Goal: Task Accomplishment & Management: Complete application form

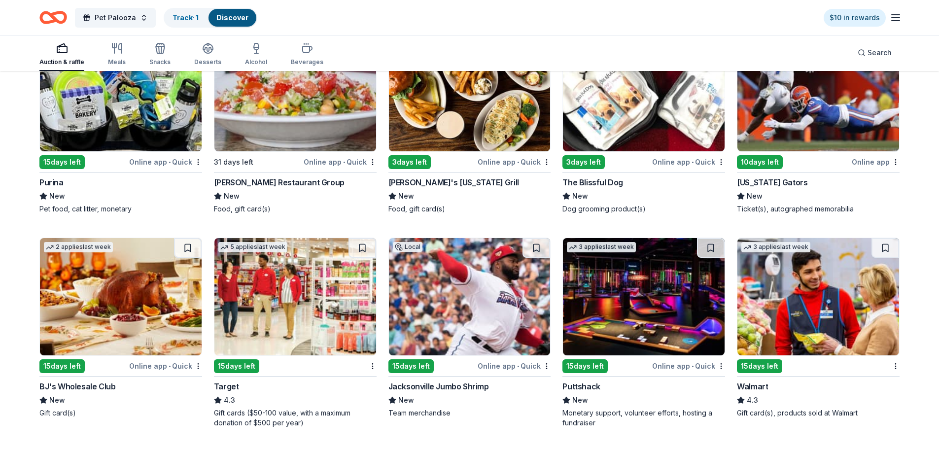
scroll to position [5291, 0]
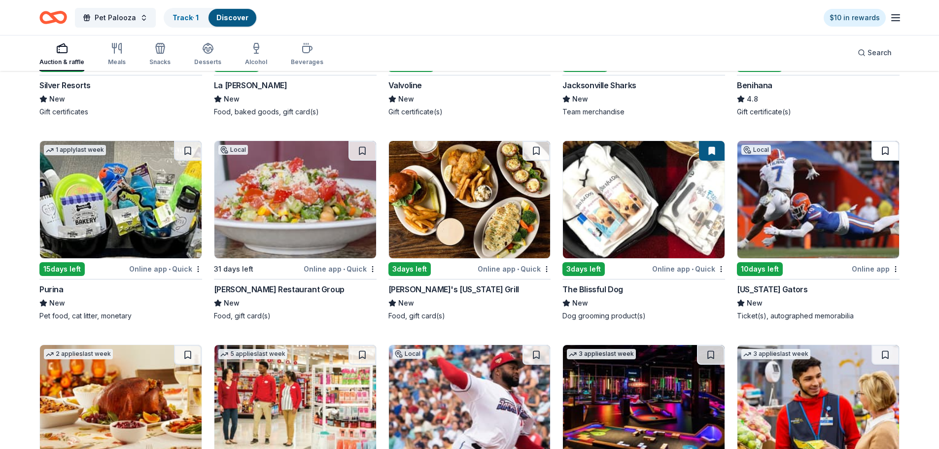
click at [881, 148] on button at bounding box center [886, 151] width 28 height 20
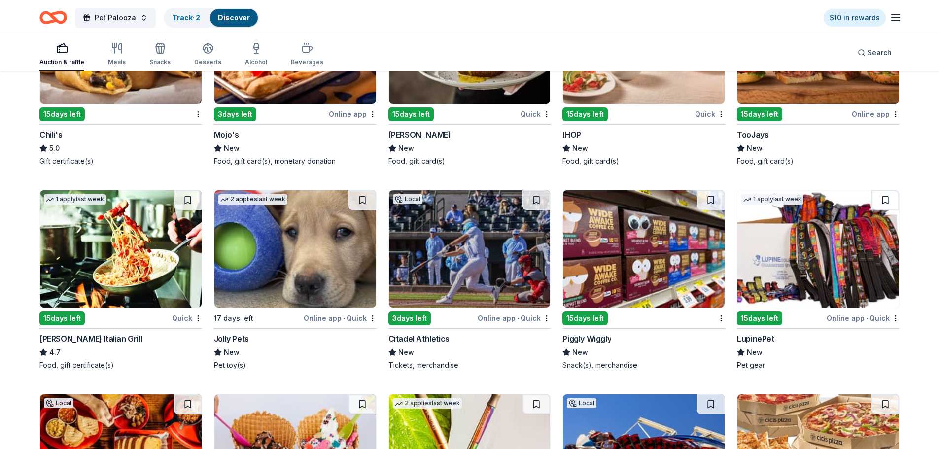
scroll to position [6117, 0]
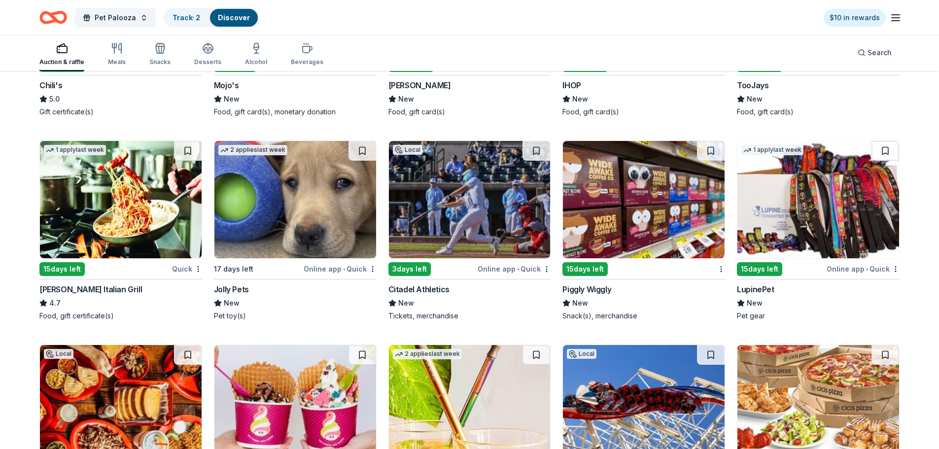
click at [245, 290] on div "Jolly Pets" at bounding box center [231, 289] width 35 height 12
click at [361, 145] on button at bounding box center [363, 151] width 28 height 20
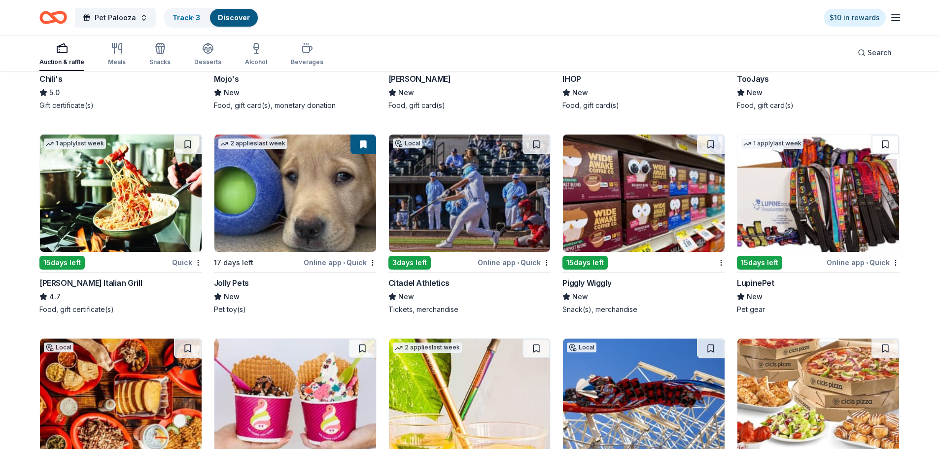
scroll to position [6166, 0]
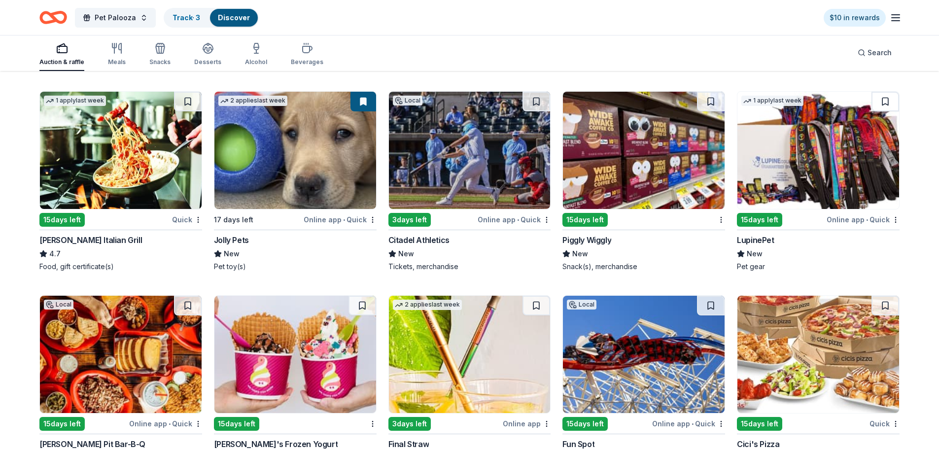
click at [802, 192] on img at bounding box center [818, 150] width 162 height 117
click at [885, 101] on button at bounding box center [886, 102] width 28 height 20
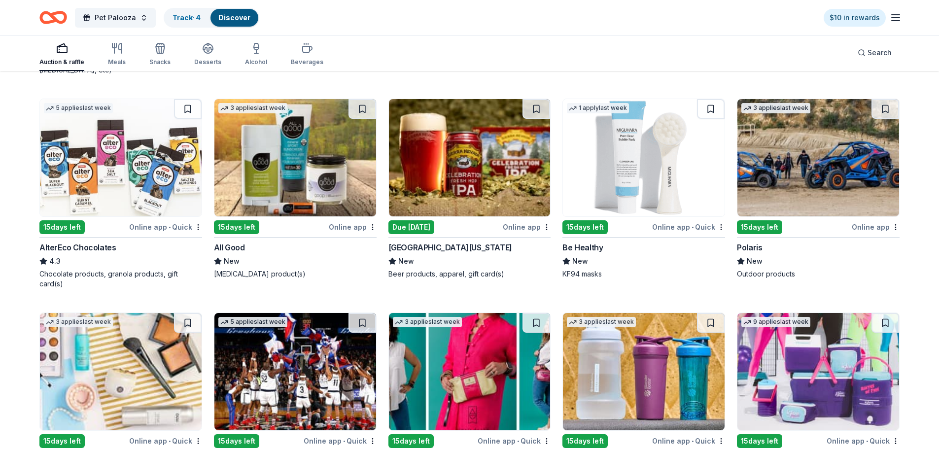
scroll to position [8249, 0]
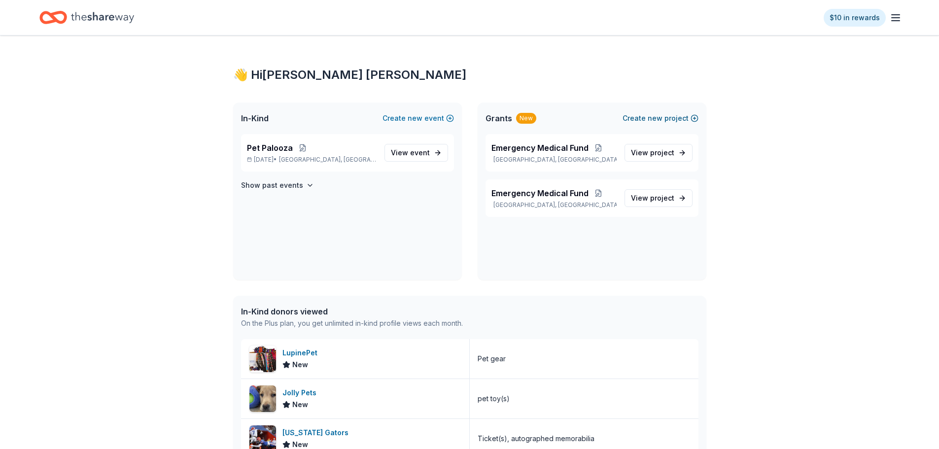
click at [655, 116] on span "new" at bounding box center [655, 118] width 15 height 12
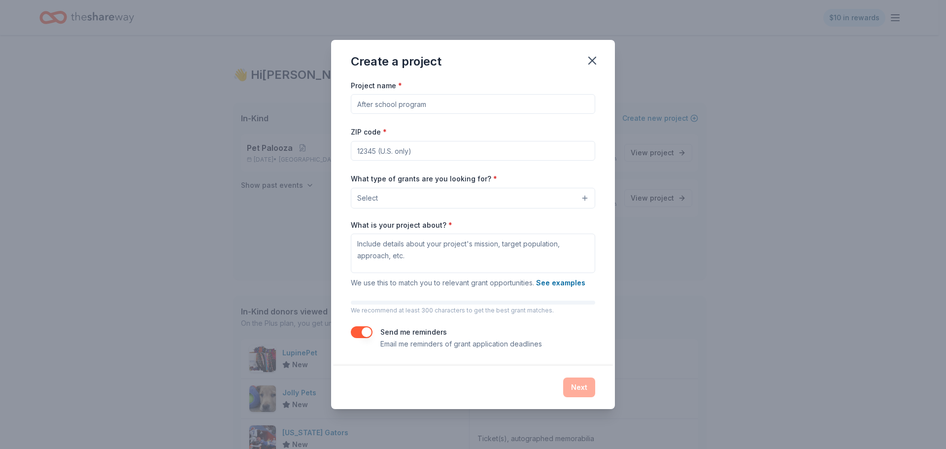
click at [408, 107] on input "Project name *" at bounding box center [473, 104] width 245 height 20
type input "Educational Video Project"
click at [398, 150] on input "ZIP code *" at bounding box center [473, 151] width 245 height 20
type input "34481"
click at [585, 195] on button "Select" at bounding box center [473, 198] width 245 height 21
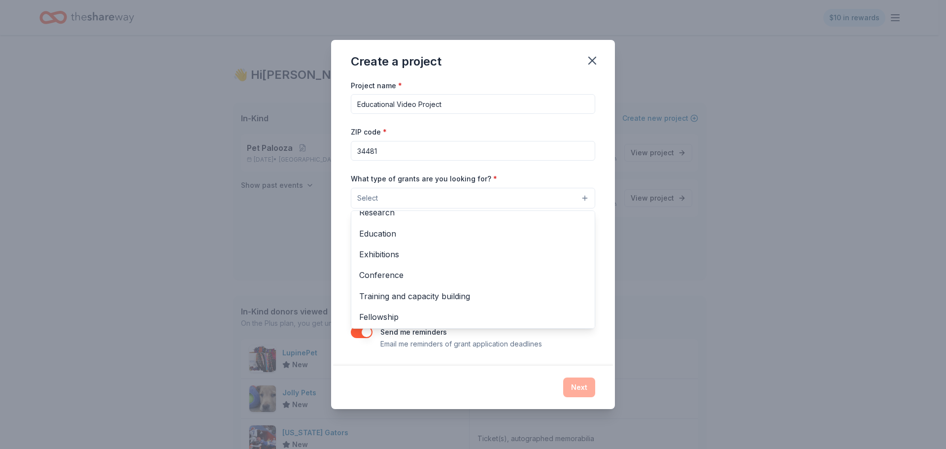
scroll to position [99, 0]
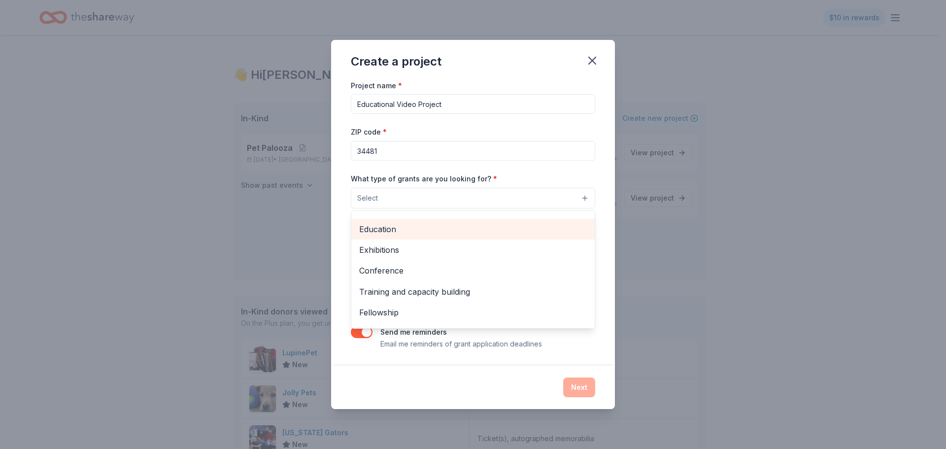
click at [442, 226] on span "Education" at bounding box center [473, 229] width 228 height 13
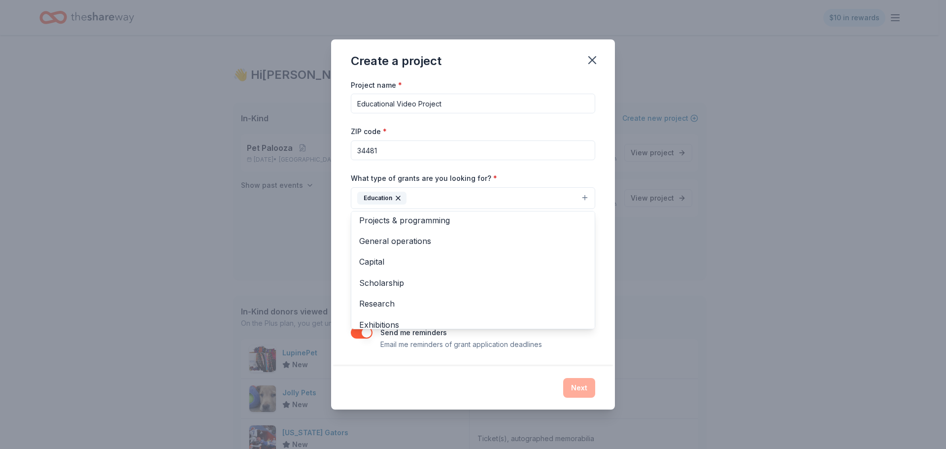
scroll to position [0, 0]
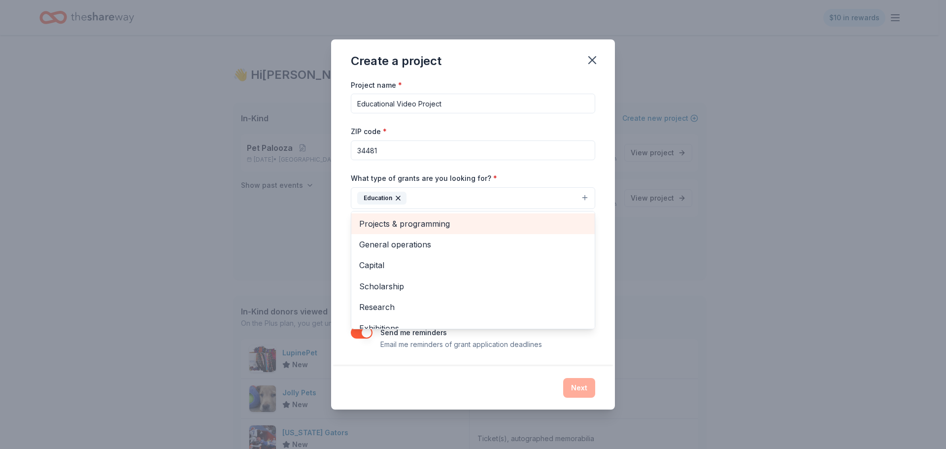
click at [420, 222] on span "Projects & programming" at bounding box center [473, 223] width 228 height 13
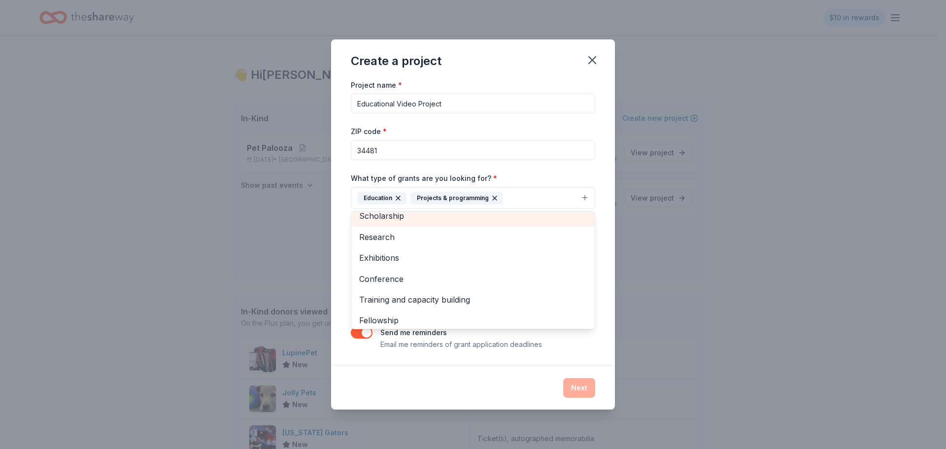
scroll to position [74, 0]
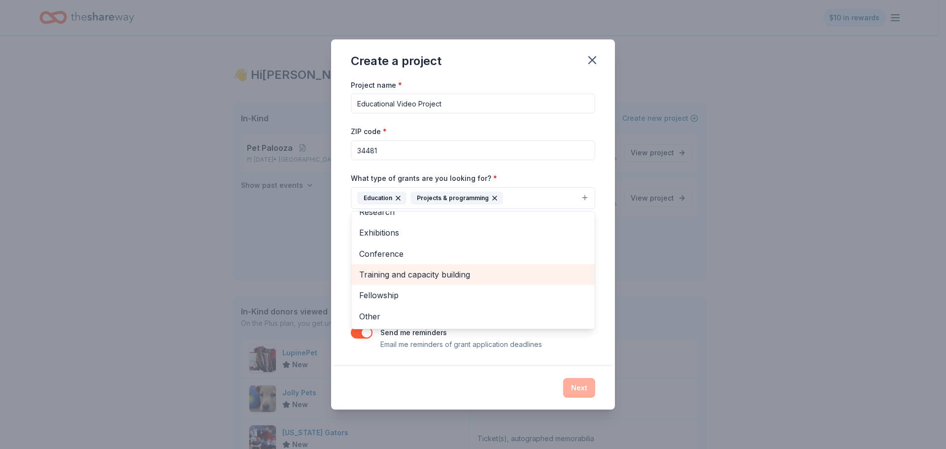
click at [454, 274] on span "Training and capacity building" at bounding box center [473, 274] width 228 height 13
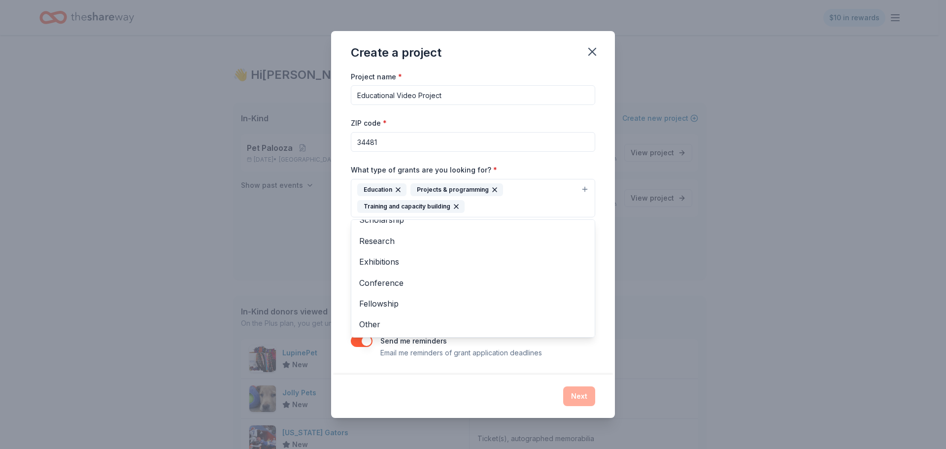
click at [340, 260] on div "Project name * Educational Video Project ZIP code * 34481 What type of grants a…" at bounding box center [473, 222] width 284 height 304
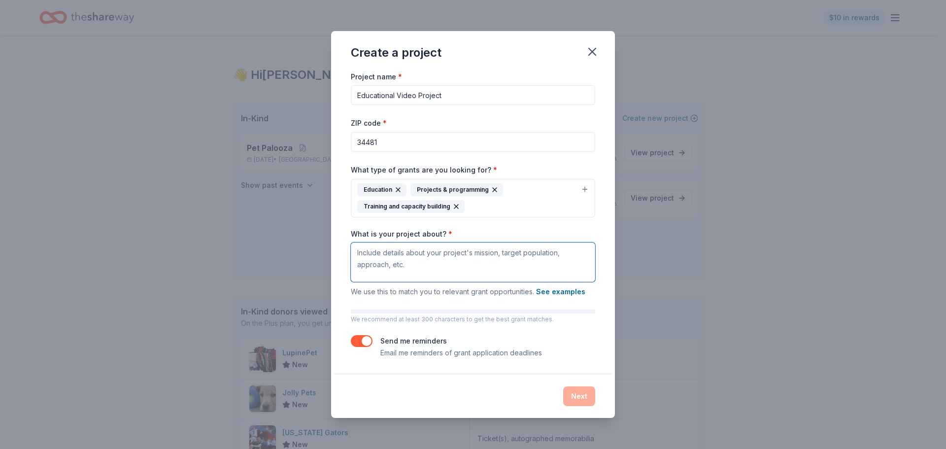
click at [387, 258] on textarea "What is your project about? *" at bounding box center [473, 262] width 245 height 39
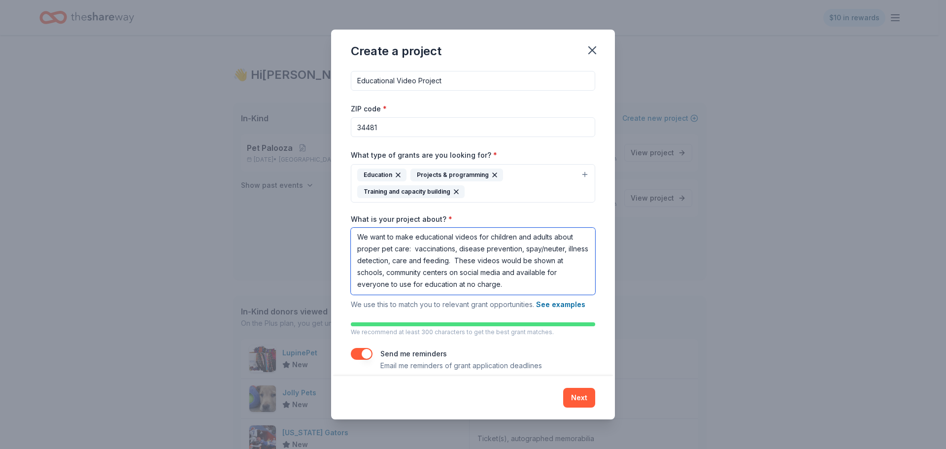
scroll to position [25, 0]
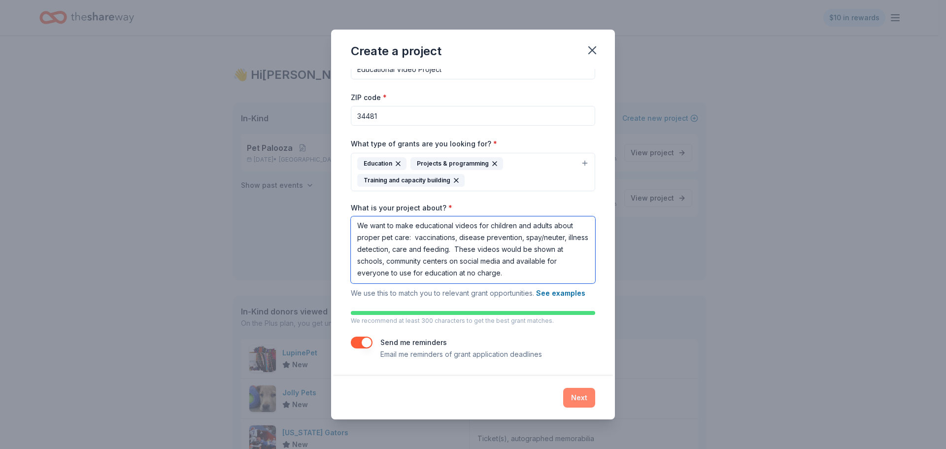
type textarea "We want to make educational videos for children and adults about proper pet car…"
click at [571, 395] on button "Next" at bounding box center [579, 398] width 32 height 20
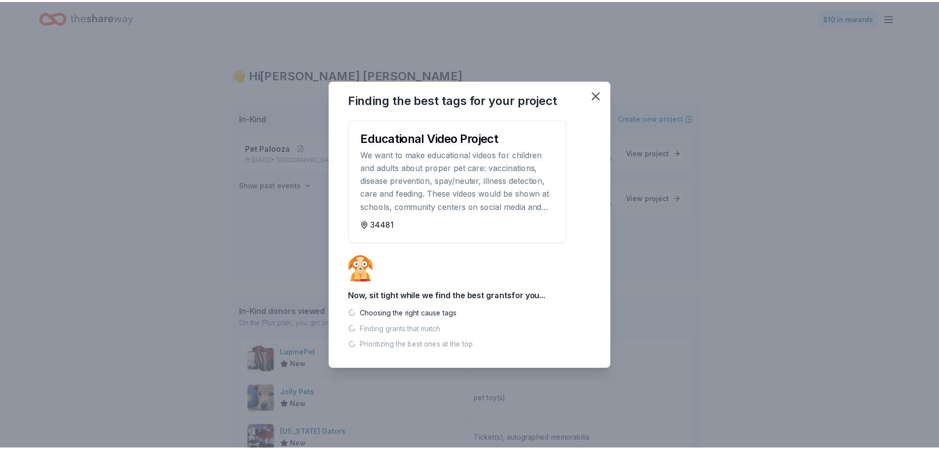
scroll to position [0, 0]
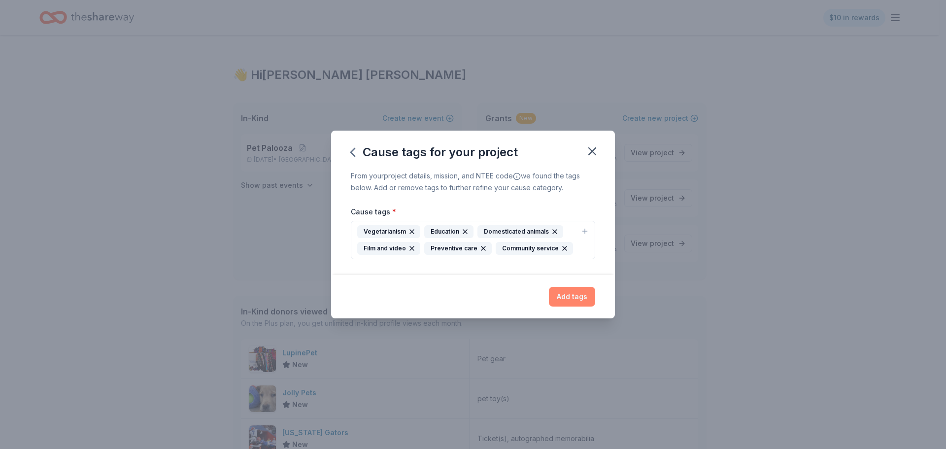
click at [575, 297] on button "Add tags" at bounding box center [572, 297] width 46 height 20
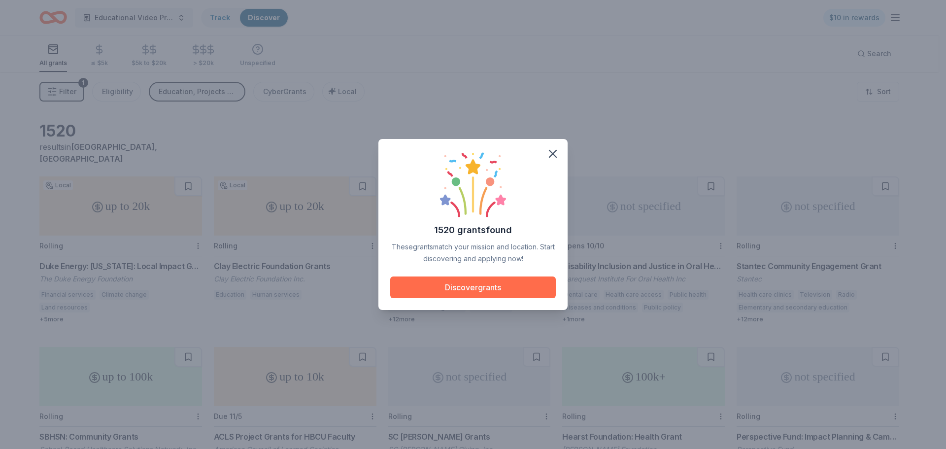
click at [504, 286] on button "Discover grants" at bounding box center [473, 288] width 166 height 22
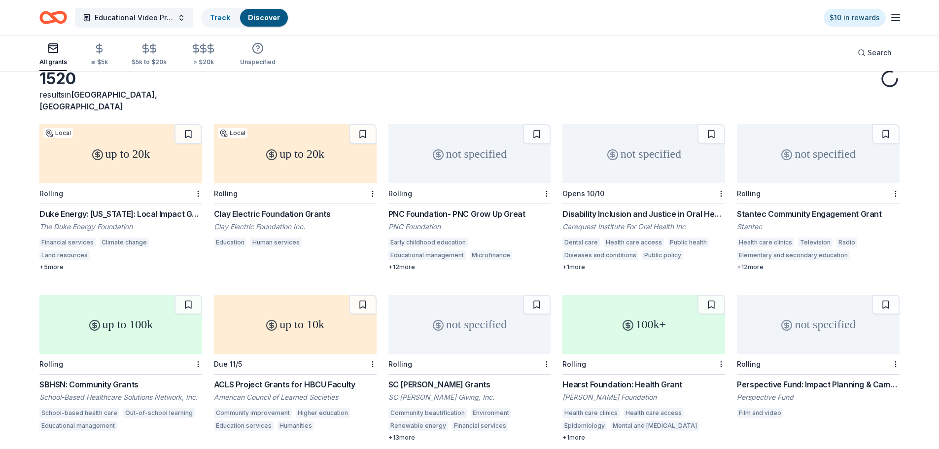
scroll to position [99, 0]
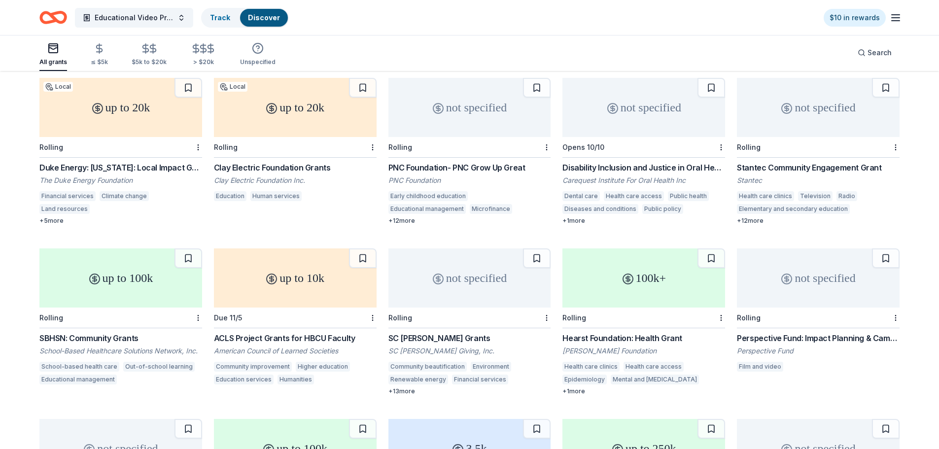
click at [747, 217] on div "+ 12 more" at bounding box center [818, 221] width 163 height 8
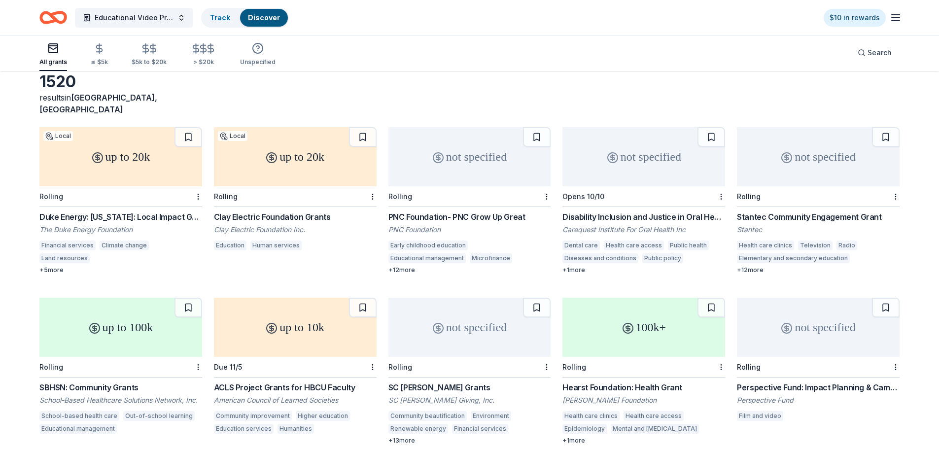
scroll to position [0, 0]
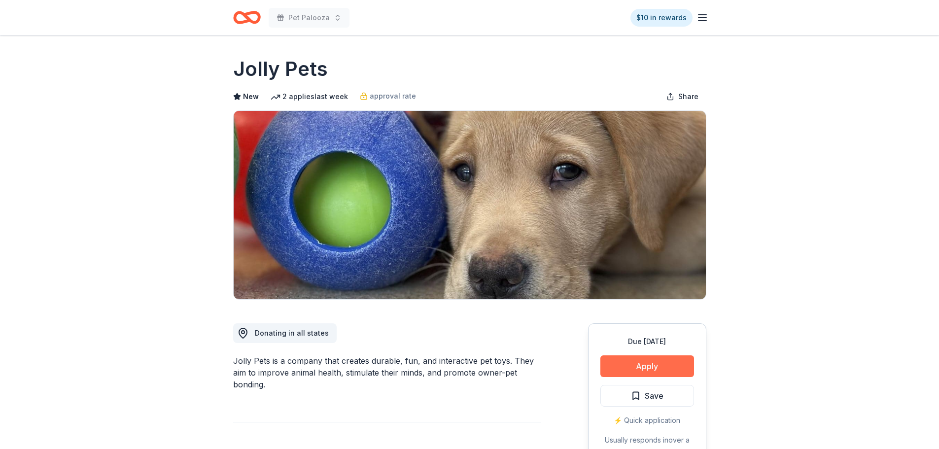
click at [646, 365] on button "Apply" at bounding box center [647, 366] width 94 height 22
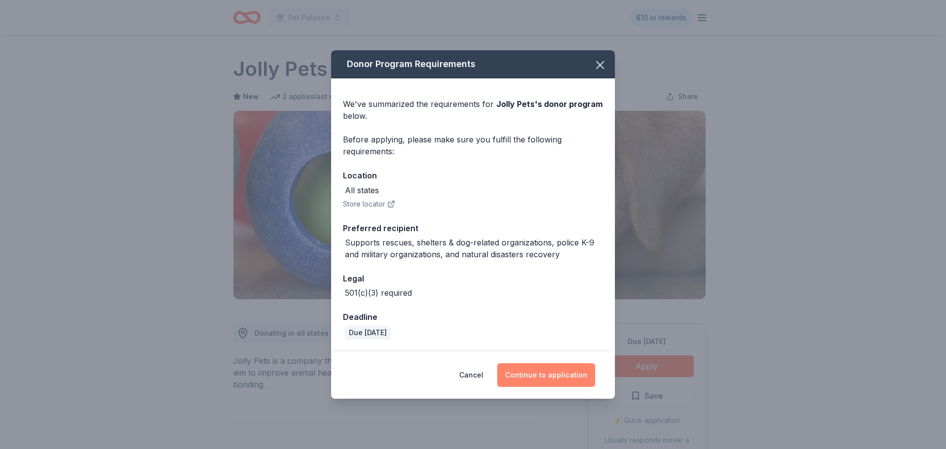
click at [546, 373] on button "Continue to application" at bounding box center [546, 375] width 98 height 24
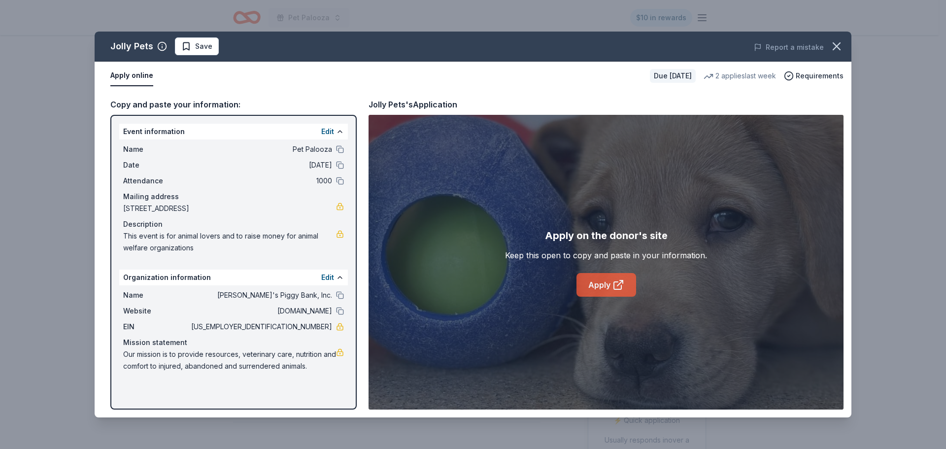
click at [602, 285] on link "Apply" at bounding box center [607, 285] width 60 height 24
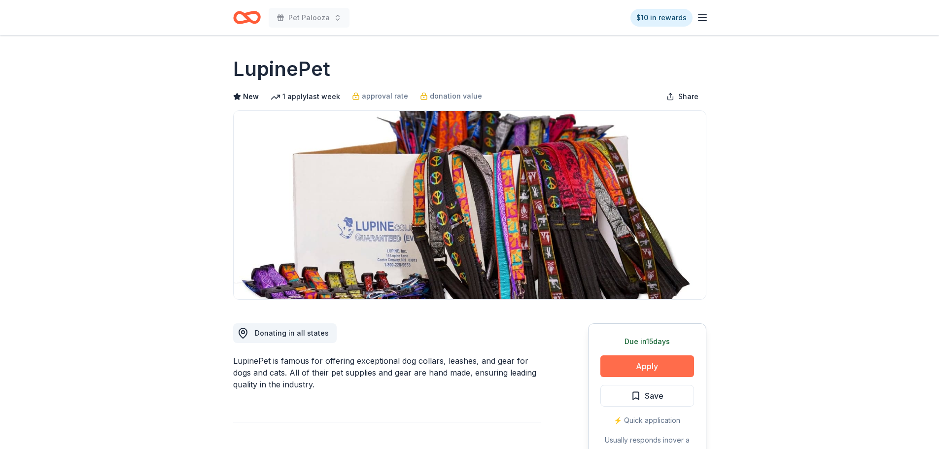
click at [659, 367] on button "Apply" at bounding box center [647, 366] width 94 height 22
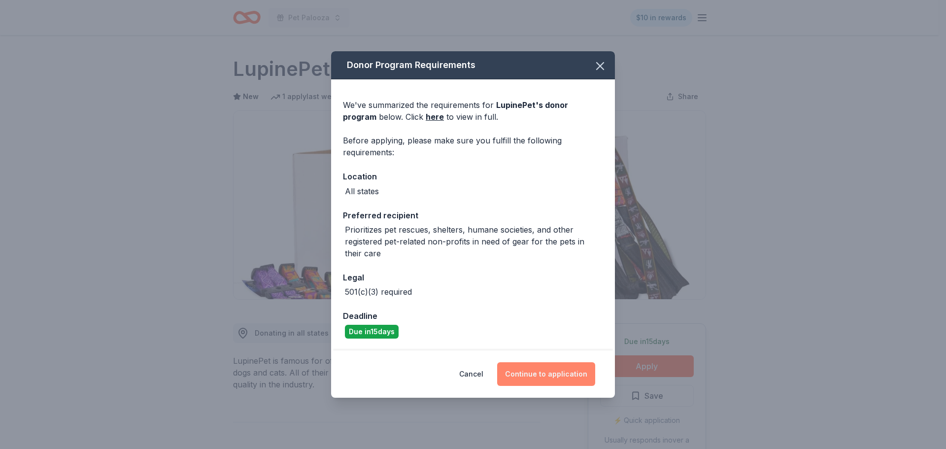
click at [544, 375] on button "Continue to application" at bounding box center [546, 374] width 98 height 24
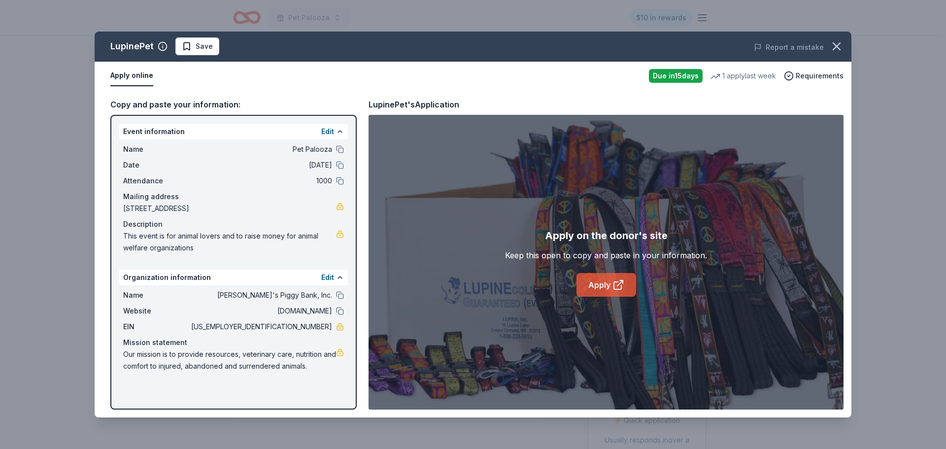
click at [588, 285] on link "Apply" at bounding box center [607, 285] width 60 height 24
